Goal: Book appointment/travel/reservation

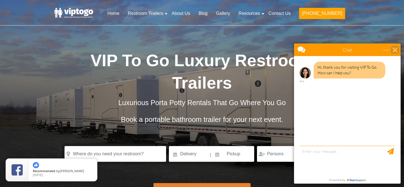
click at [394, 51] on div "close" at bounding box center [395, 50] width 6 height 6
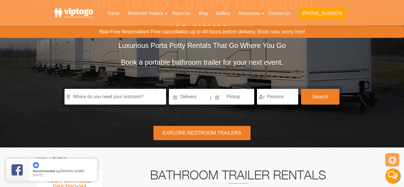
scroll to position [59, 0]
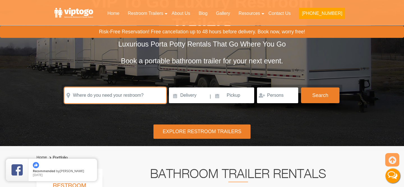
click at [137, 98] on input "text" at bounding box center [116, 96] width 102 height 16
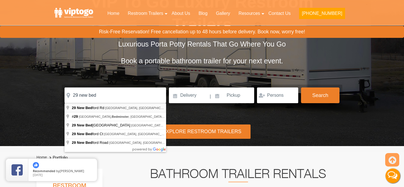
type input "[STREET_ADDRESS]"
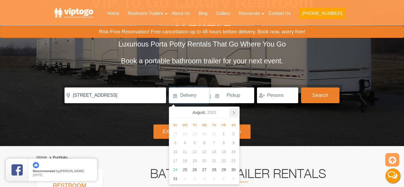
click at [230, 112] on icon at bounding box center [233, 112] width 9 height 9
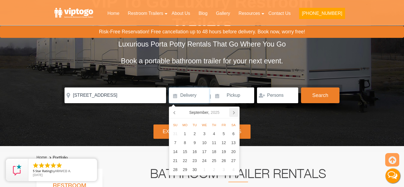
click at [234, 114] on icon at bounding box center [233, 112] width 9 height 9
click at [232, 145] on div "11" at bounding box center [234, 142] width 10 height 9
type input "[DATE]"
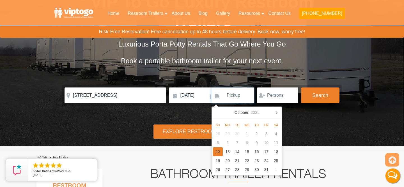
click at [216, 153] on div "12" at bounding box center [218, 151] width 10 height 9
type input "[DATE]"
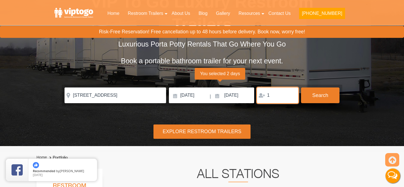
click at [292, 94] on input "1" at bounding box center [277, 96] width 41 height 16
click at [292, 94] on input "2" at bounding box center [277, 96] width 41 height 16
click at [292, 94] on input "3" at bounding box center [277, 96] width 41 height 16
click at [292, 94] on input "4" at bounding box center [277, 96] width 41 height 16
click at [292, 94] on input "5" at bounding box center [277, 96] width 41 height 16
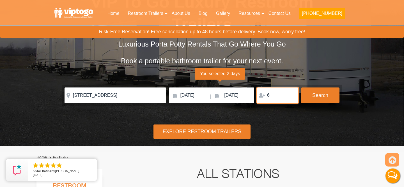
click at [292, 94] on input "6" at bounding box center [277, 96] width 41 height 16
click at [292, 94] on input "7" at bounding box center [277, 96] width 41 height 16
click at [292, 94] on input "8" at bounding box center [277, 96] width 41 height 16
click at [292, 94] on input "9" at bounding box center [277, 96] width 41 height 16
click at [292, 94] on input "10" at bounding box center [277, 96] width 41 height 16
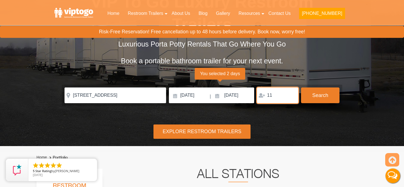
click at [292, 94] on input "11" at bounding box center [277, 96] width 41 height 16
click at [292, 94] on input "12" at bounding box center [277, 96] width 41 height 16
click at [292, 94] on input "13" at bounding box center [277, 96] width 41 height 16
click at [292, 94] on input "14" at bounding box center [277, 96] width 41 height 16
click at [292, 94] on input "15" at bounding box center [277, 96] width 41 height 16
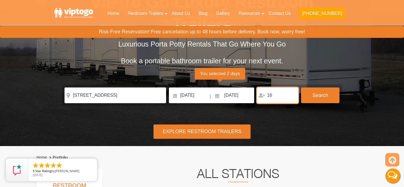
click at [292, 94] on input "16" at bounding box center [277, 96] width 41 height 16
click at [292, 94] on input "17" at bounding box center [277, 96] width 41 height 16
click at [292, 94] on input "18" at bounding box center [277, 96] width 41 height 16
click at [292, 94] on input "19" at bounding box center [277, 96] width 41 height 16
type input "20"
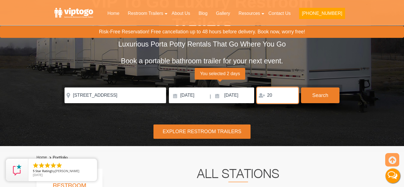
click at [292, 94] on input "20" at bounding box center [277, 96] width 41 height 16
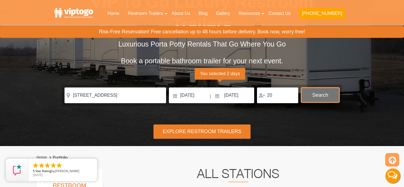
click at [318, 97] on button "Search" at bounding box center [320, 95] width 38 height 15
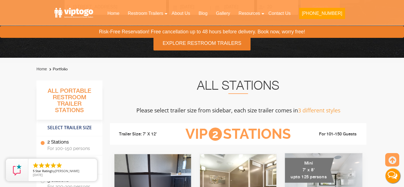
scroll to position [86, 0]
